Goal: Check status

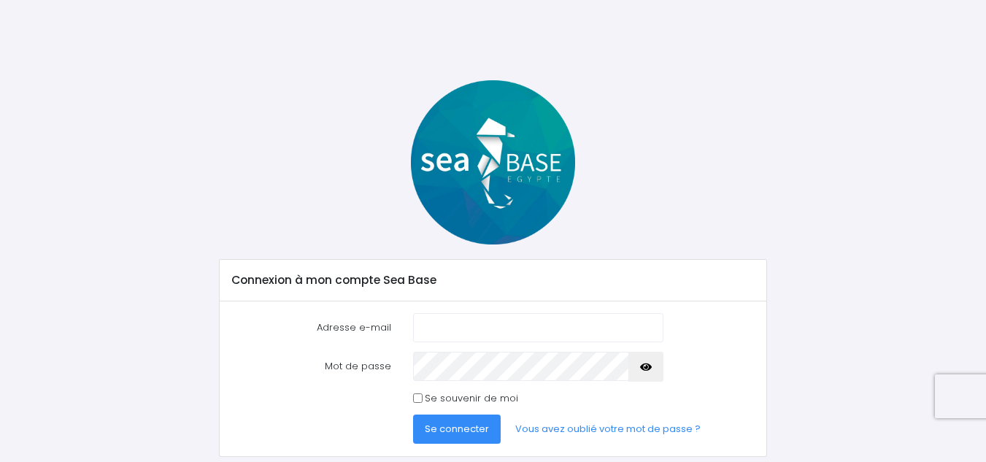
type input "[EMAIL_ADDRESS][DOMAIN_NAME]"
click at [392, 368] on div "Mot de passe" at bounding box center [492, 366] width 544 height 29
click at [460, 425] on span "Se connecter" at bounding box center [457, 429] width 64 height 14
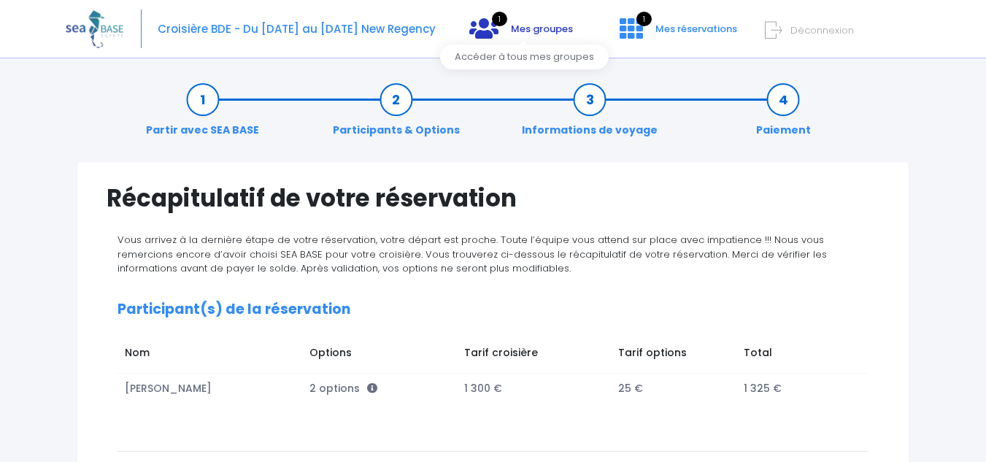
click at [538, 26] on span "Mes groupes" at bounding box center [542, 29] width 62 height 14
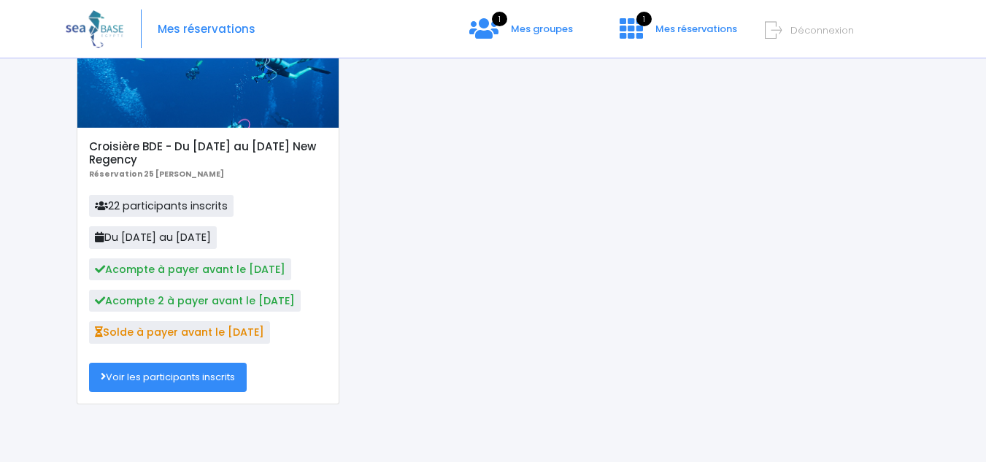
scroll to position [159, 0]
click at [224, 368] on link "Voir les participants inscrits" at bounding box center [168, 376] width 158 height 29
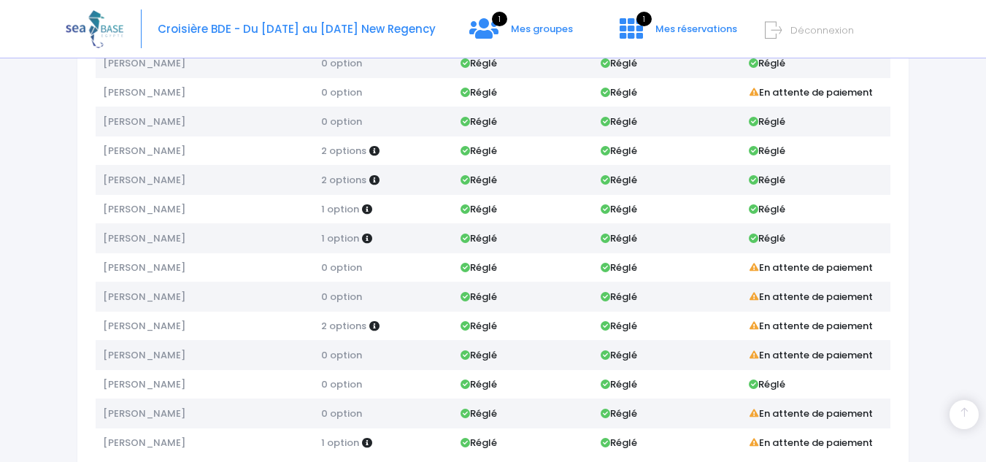
scroll to position [461, 0]
